Goal: Task Accomplishment & Management: Use online tool/utility

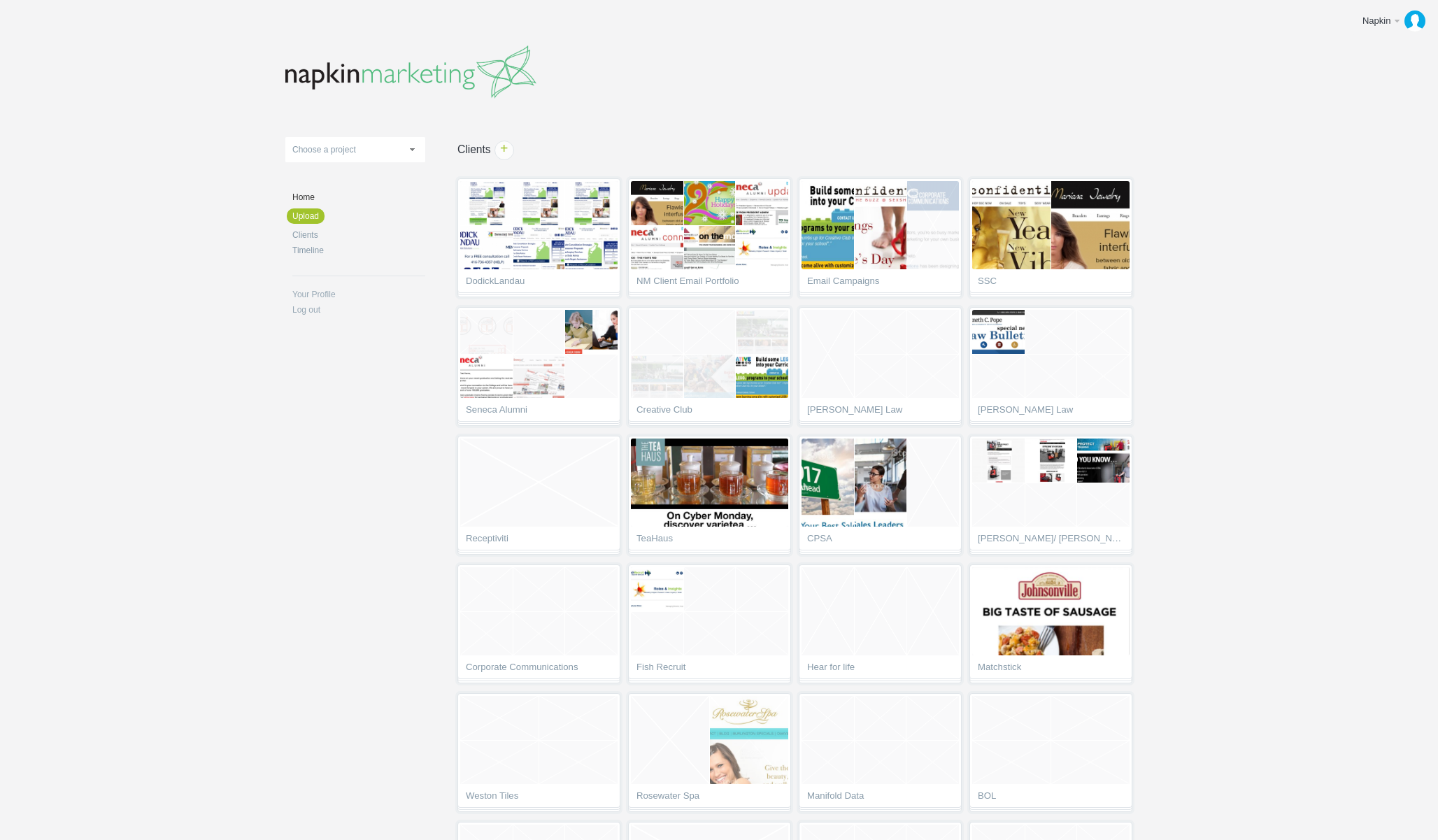
click at [1280, 285] on body "Napkin Edit profile Log out Upload 11-1 & 11-2 2016 eNews Redesign 2021 Templat…" at bounding box center [719, 420] width 1438 height 840
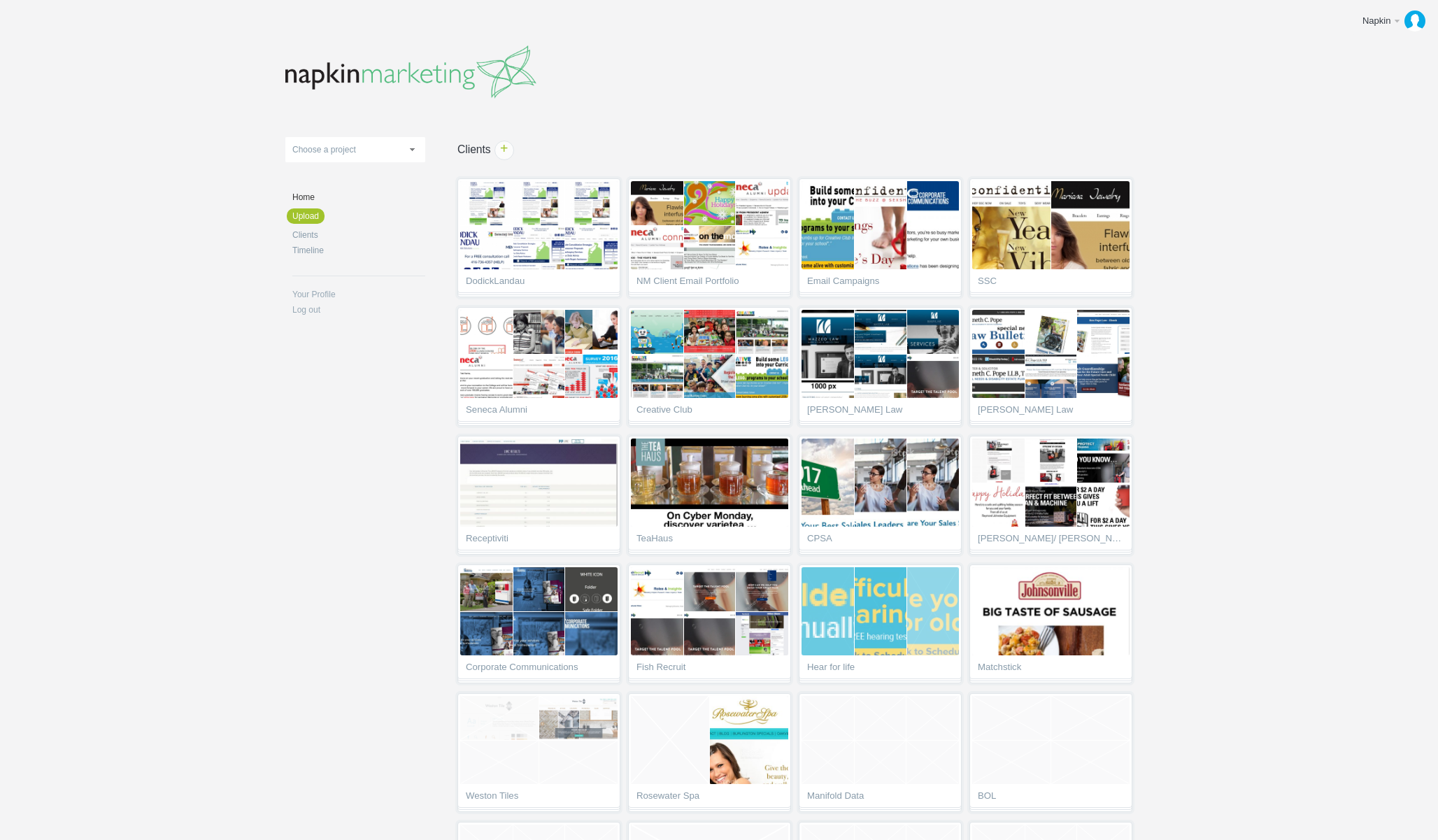
scroll to position [504, 0]
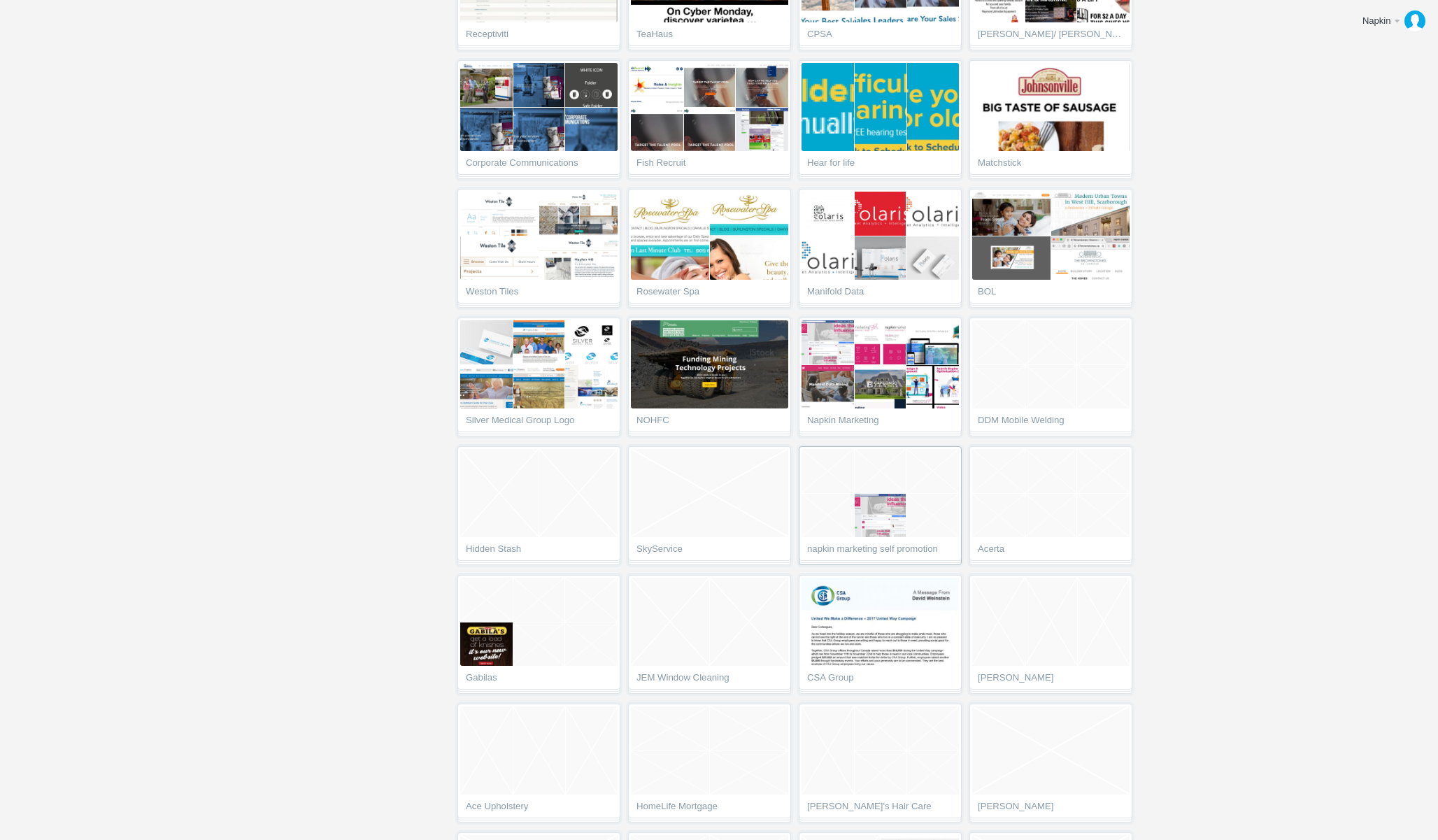
click at [887, 547] on span "napkin marketing self promotion" at bounding box center [880, 551] width 146 height 14
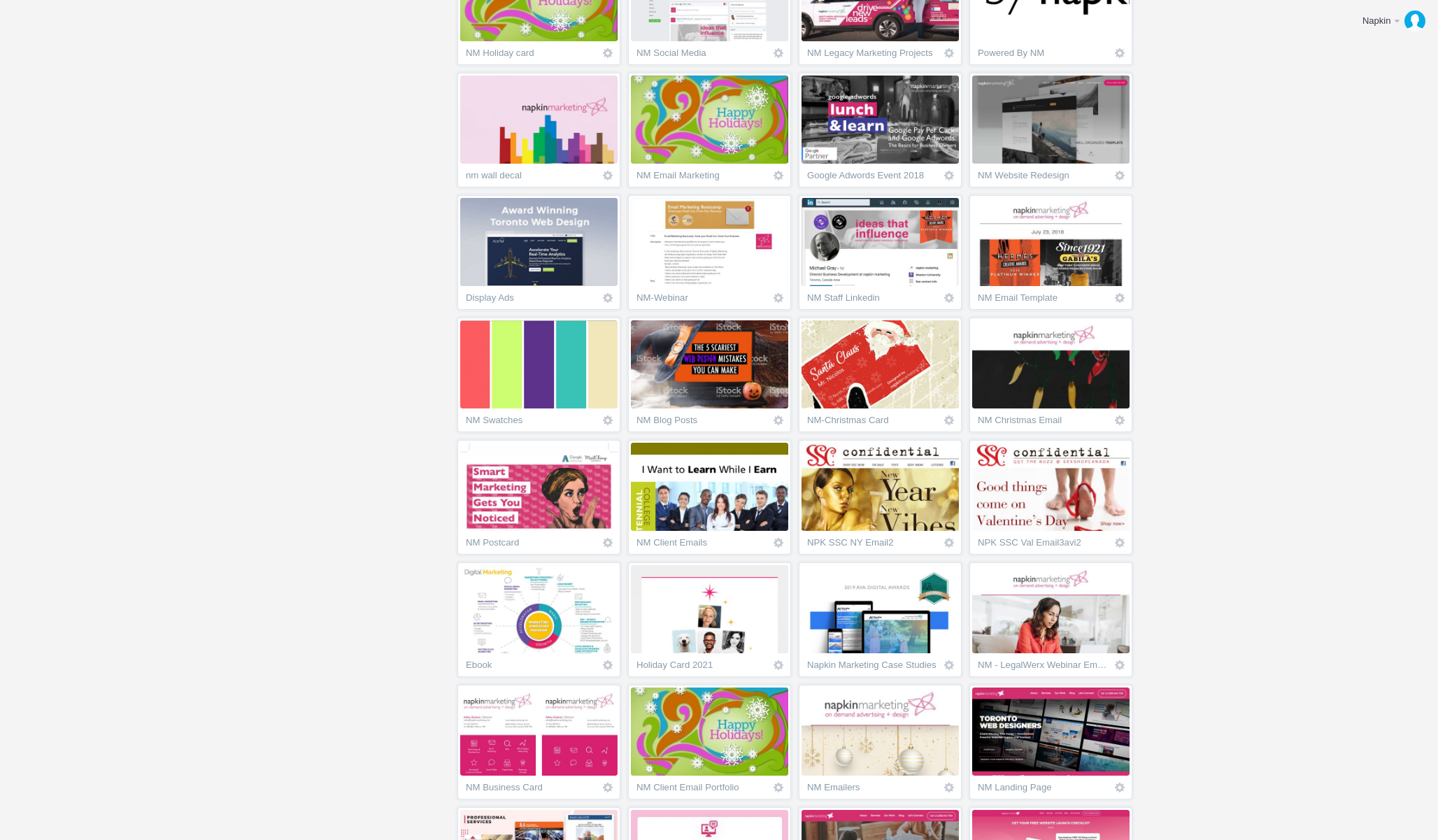
scroll to position [561, 0]
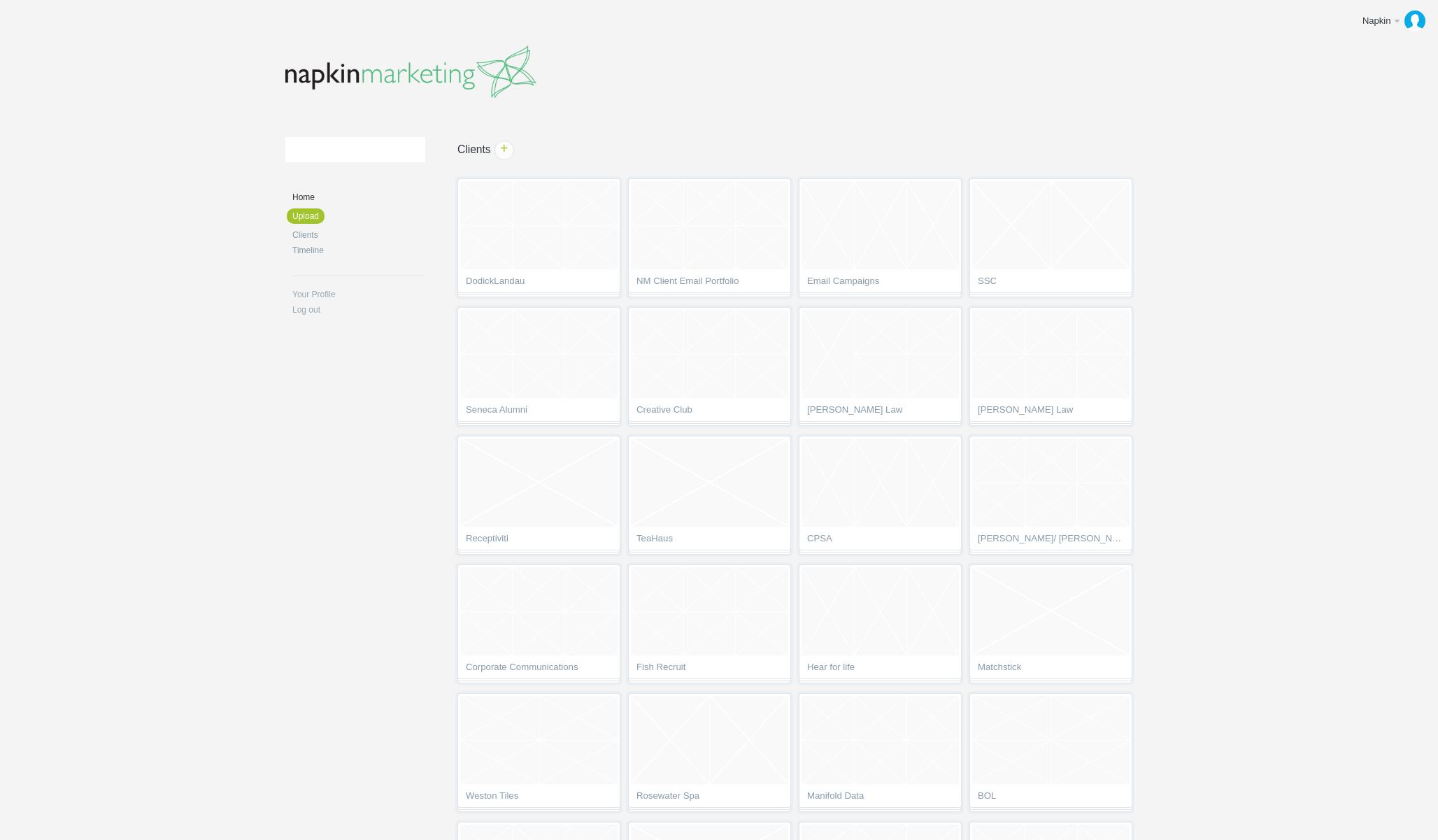
scroll to position [504, 0]
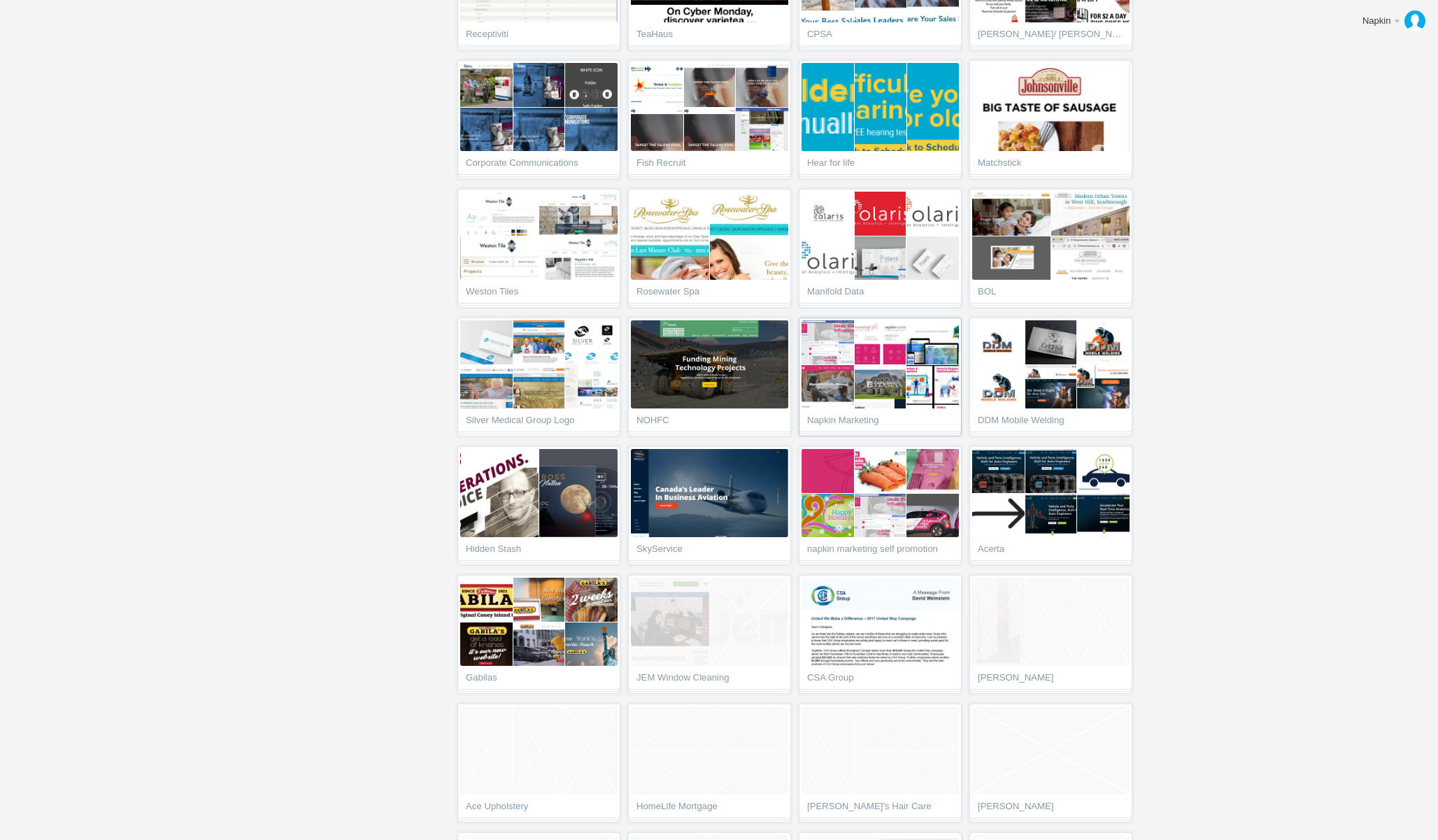
click at [861, 410] on link "Napkin Marketing" at bounding box center [880, 376] width 163 height 119
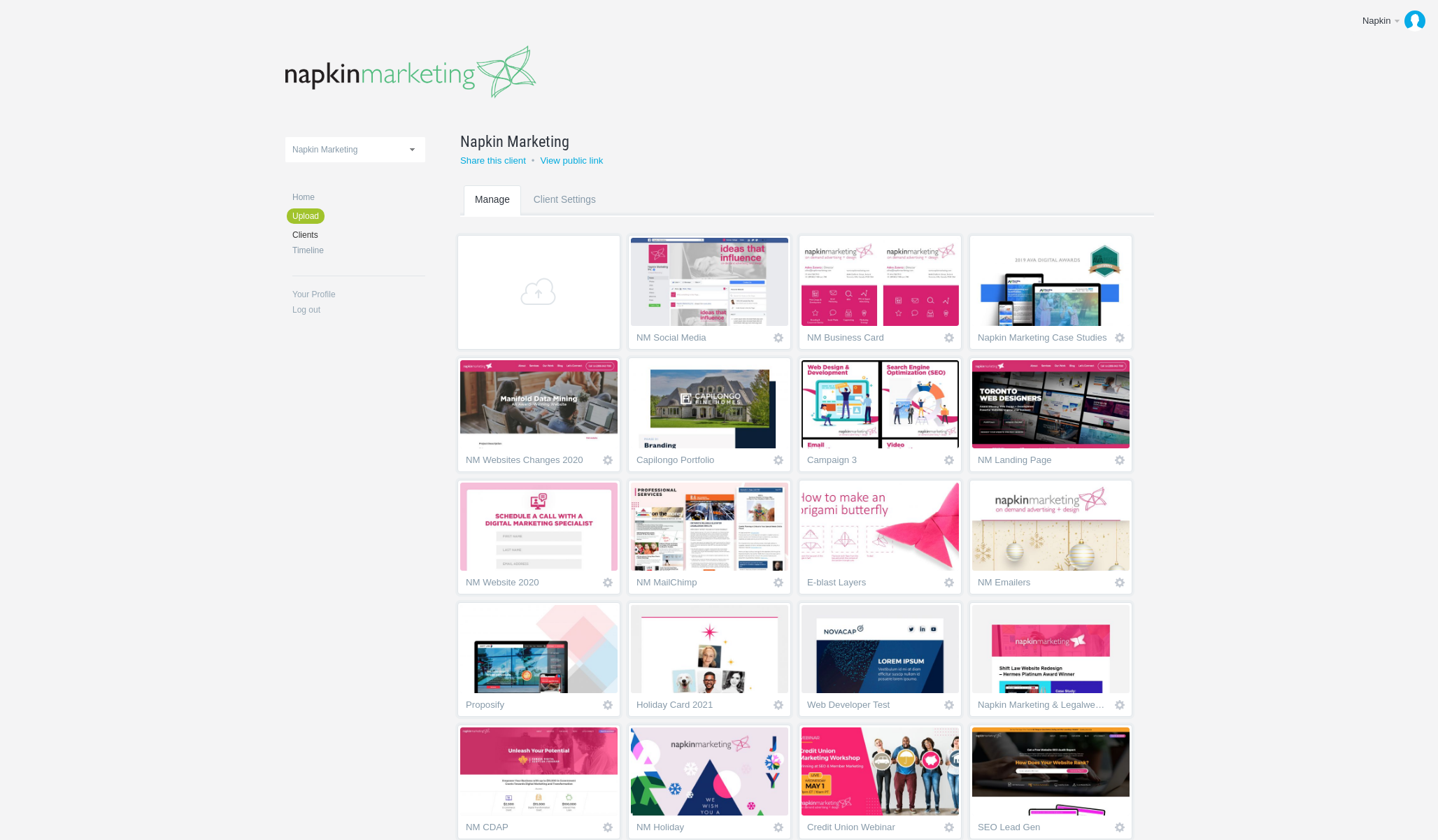
scroll to position [316, 0]
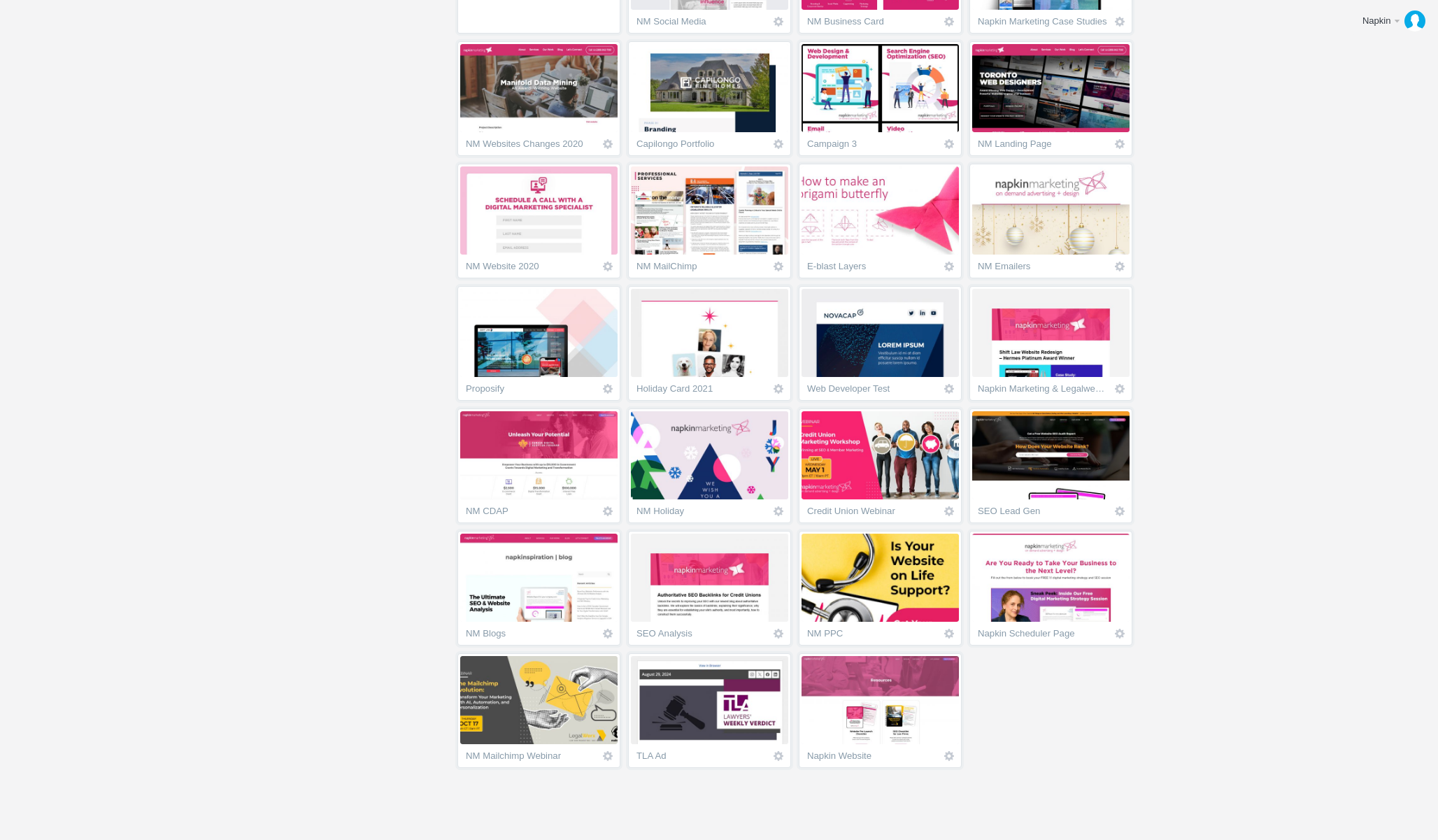
click at [911, 586] on img at bounding box center [881, 577] width 157 height 88
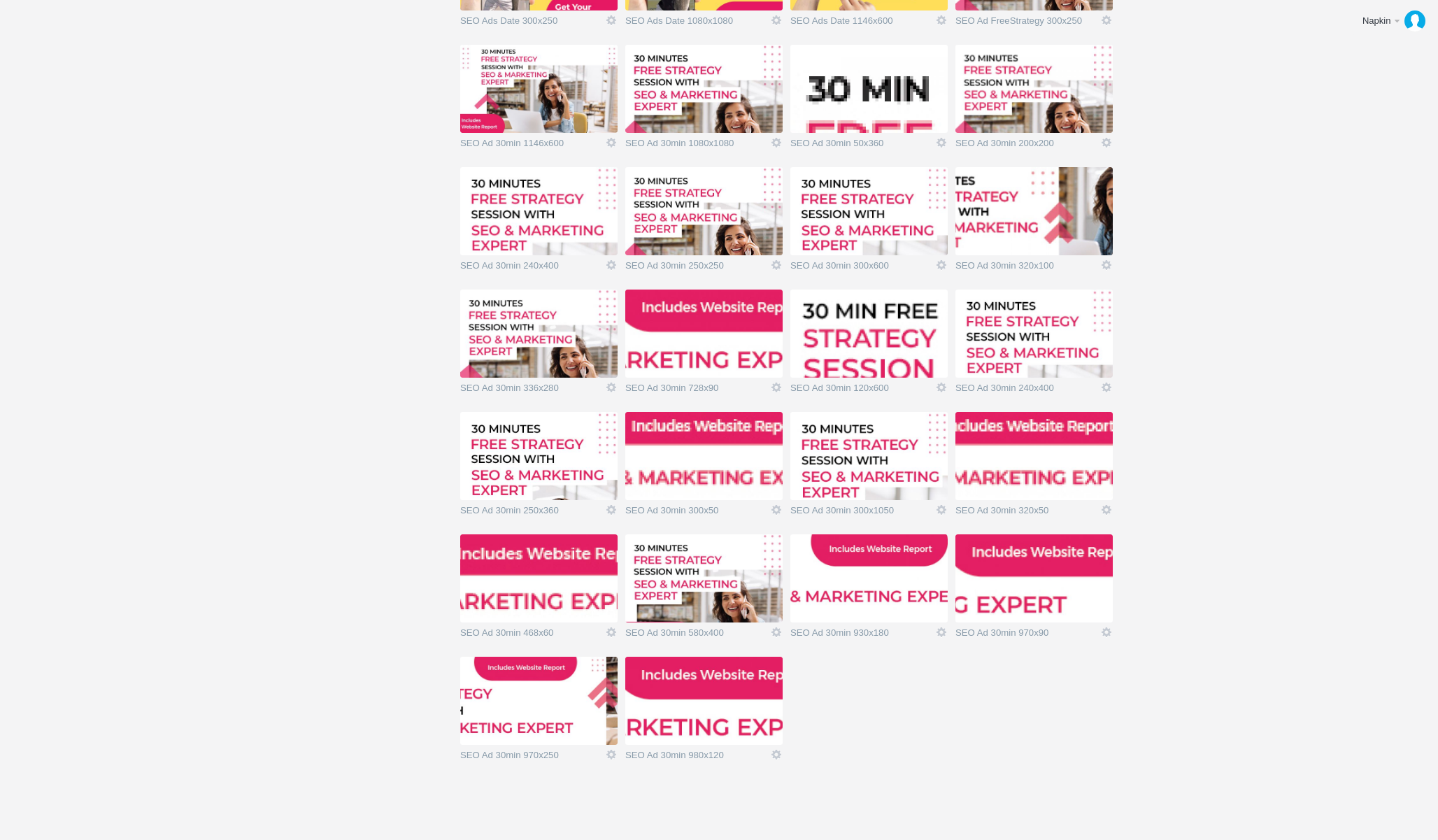
scroll to position [444, 0]
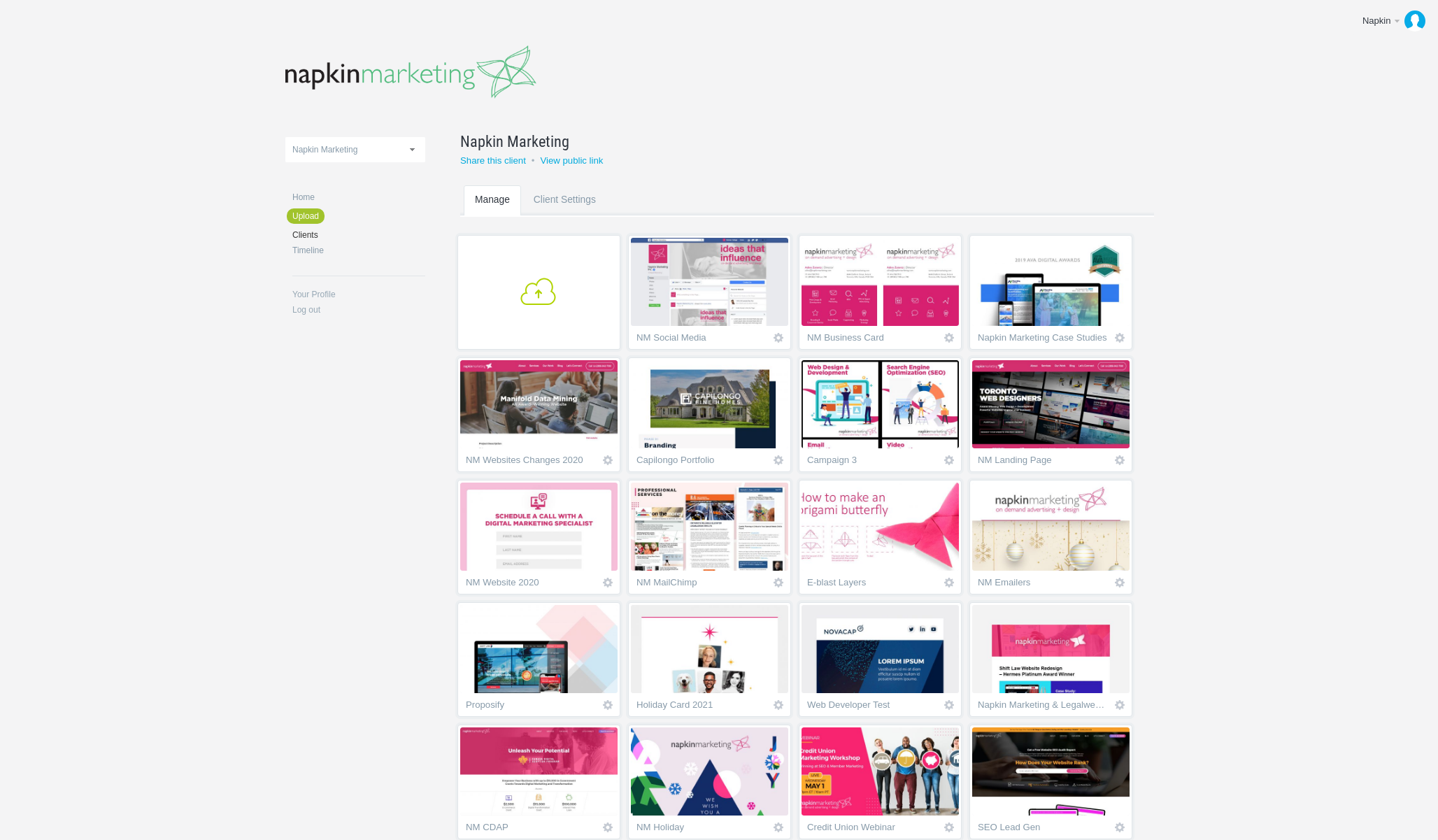
click at [556, 271] on link "+" at bounding box center [539, 292] width 163 height 114
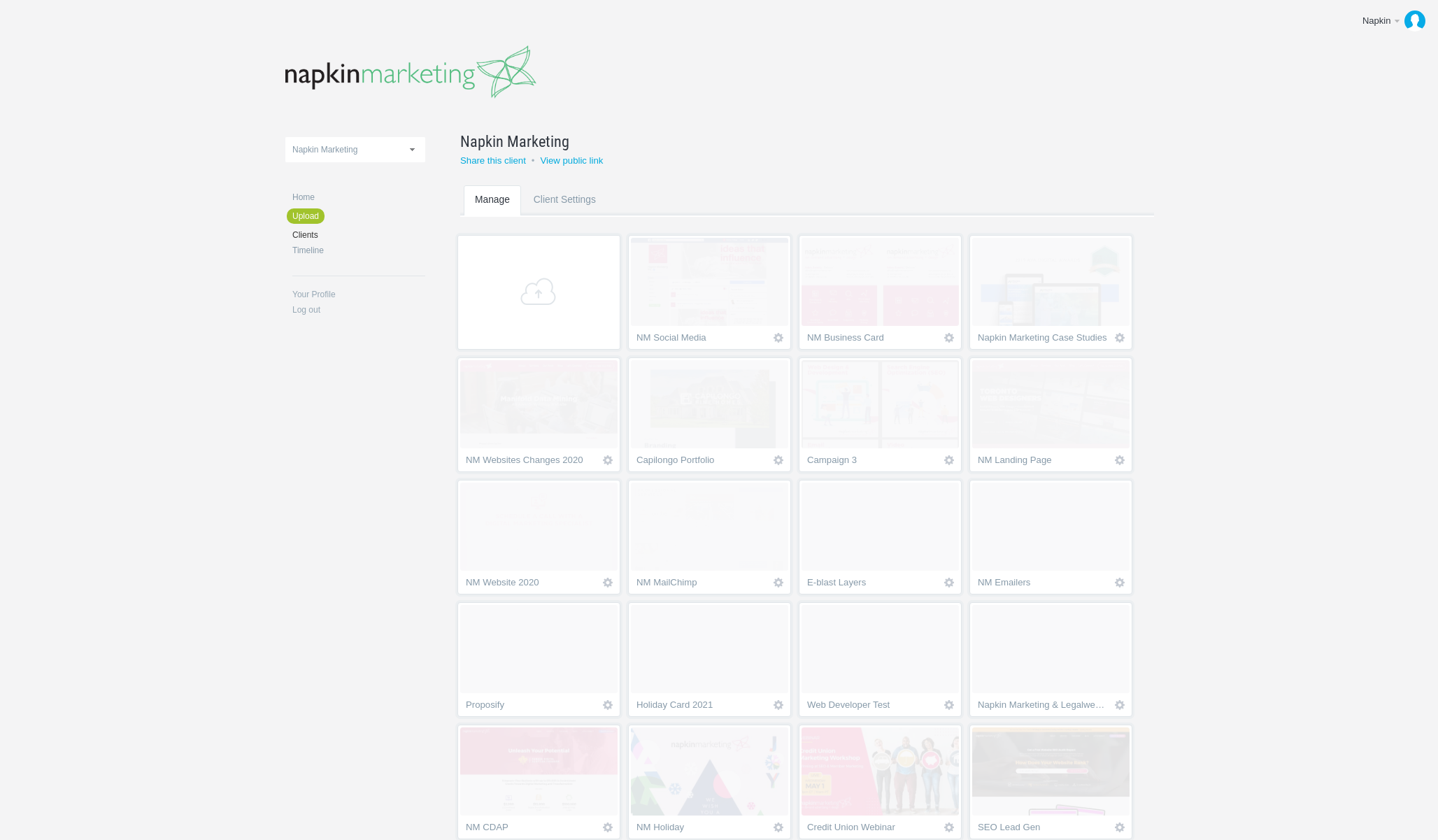
scroll to position [316, 0]
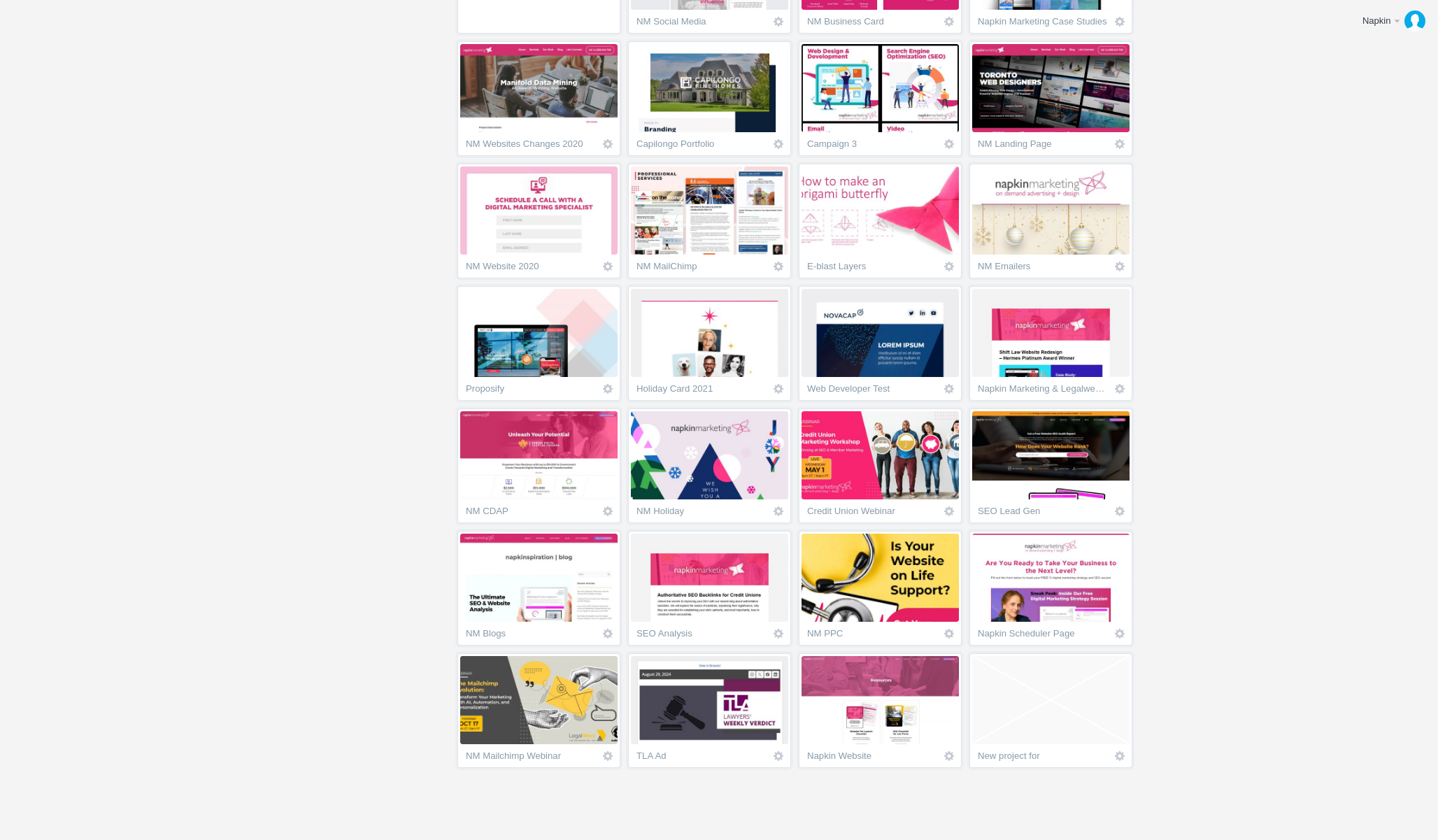
click at [1016, 692] on span "Empty project" at bounding box center [1051, 699] width 157 height 88
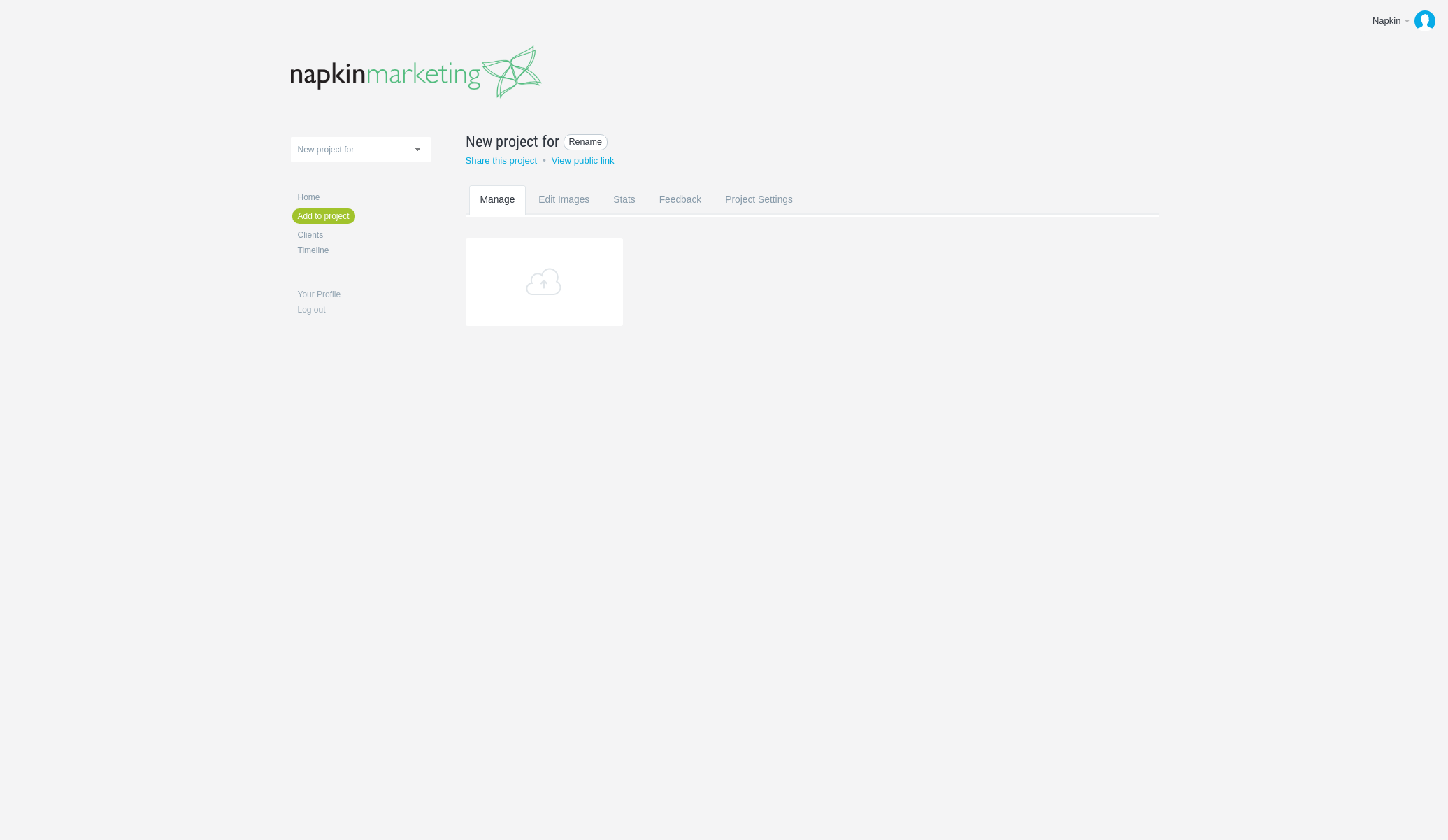
click at [578, 142] on span "Rename" at bounding box center [585, 142] width 45 height 16
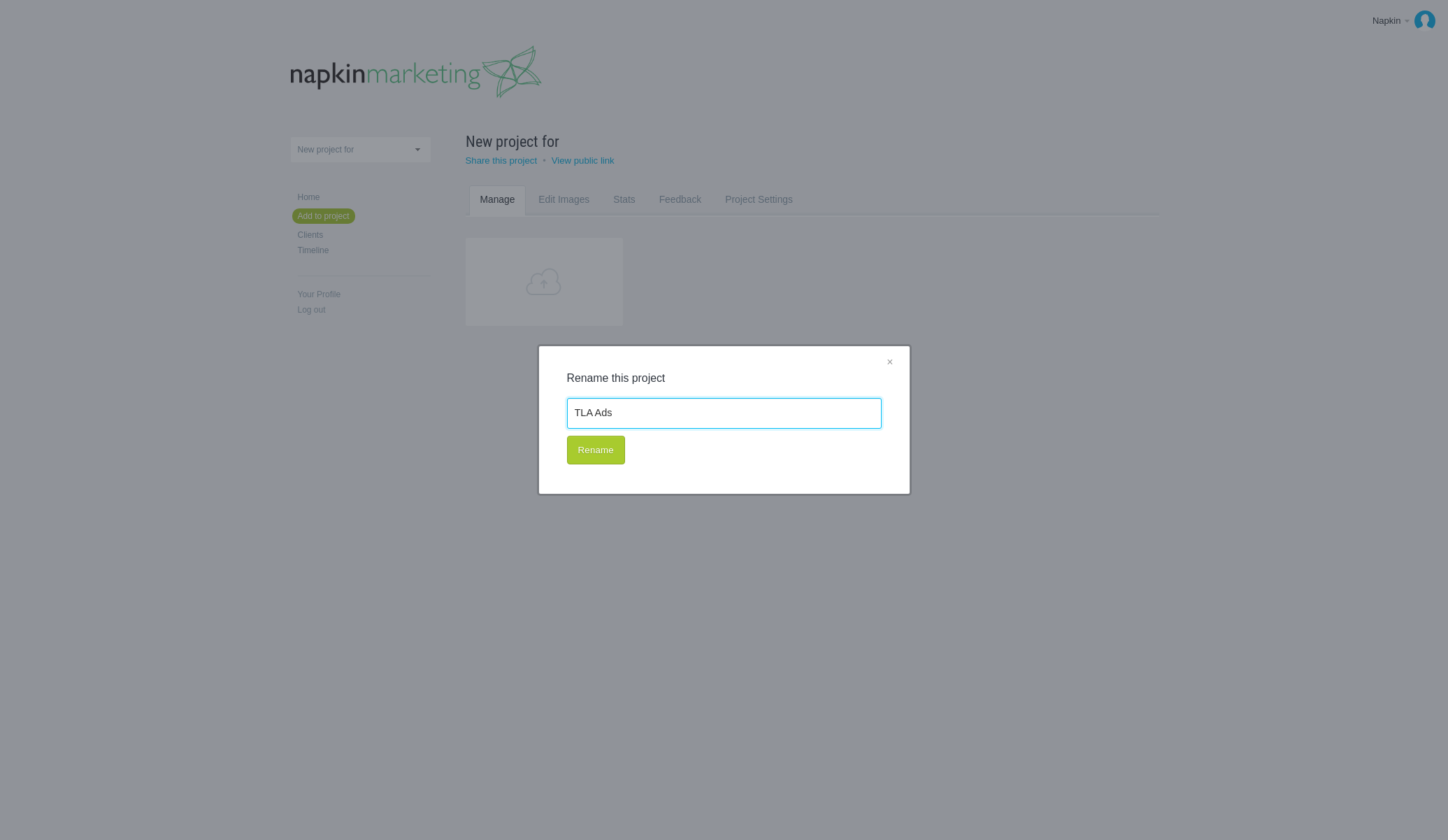
type input "TLA Ads"
click at [595, 447] on button "Rename" at bounding box center [596, 451] width 58 height 30
